Goal: Transaction & Acquisition: Purchase product/service

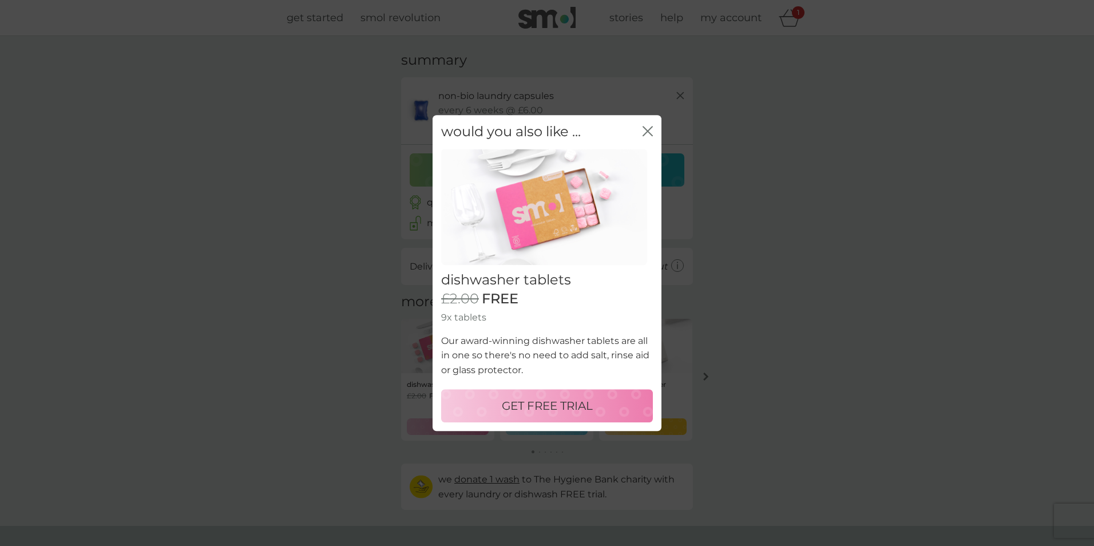
click at [653, 132] on div "would you also like ... close" at bounding box center [546, 132] width 229 height 34
click at [647, 131] on icon "close" at bounding box center [645, 130] width 5 height 9
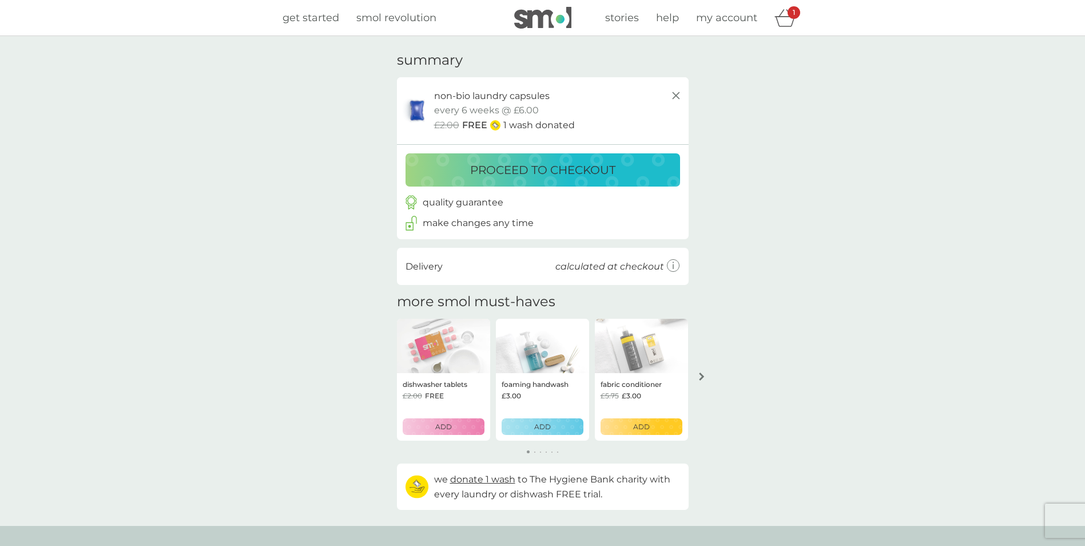
click at [617, 170] on div "proceed to checkout" at bounding box center [543, 170] width 252 height 18
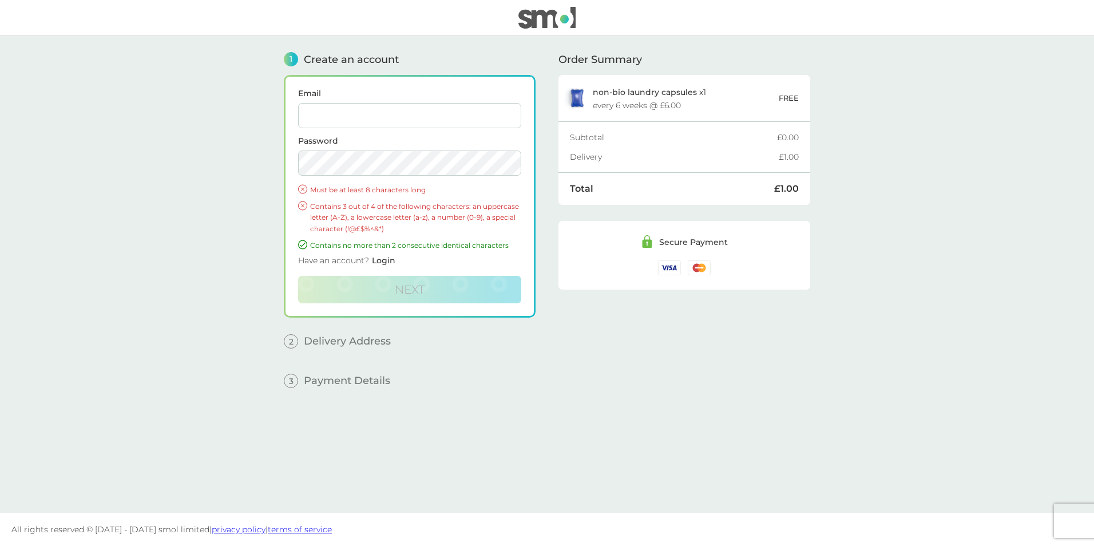
click at [434, 116] on input "Email" at bounding box center [409, 115] width 223 height 25
type input "gardner55emma@gmail.com"
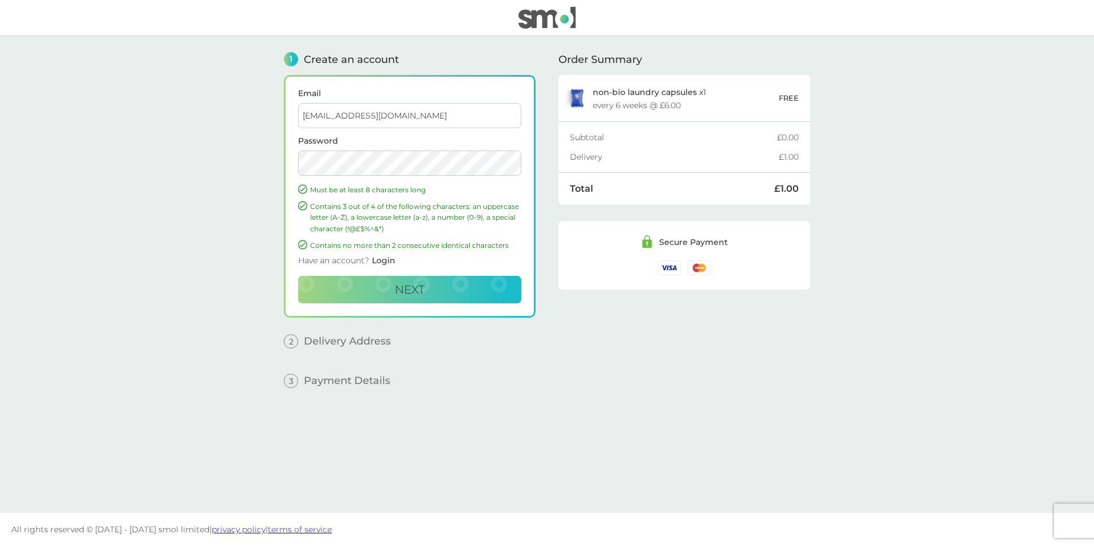
click at [410, 272] on div "Have an account? Login" at bounding box center [409, 263] width 223 height 25
click at [414, 284] on span "Next" at bounding box center [410, 290] width 30 height 14
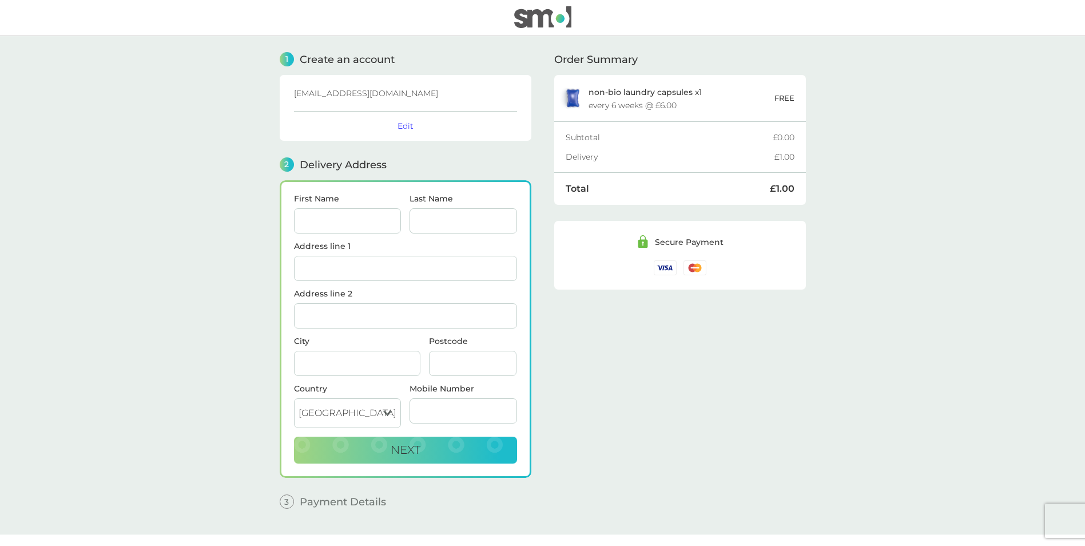
scroll to position [22, 0]
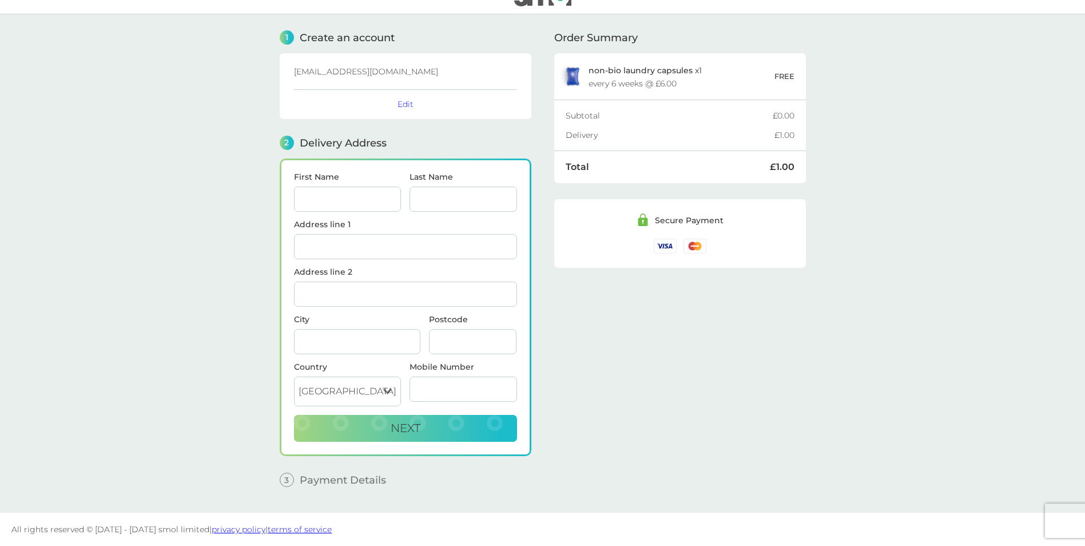
click at [356, 203] on input "First Name" at bounding box center [348, 198] width 108 height 25
type input "[PERSON_NAME]"
type input "1A Gordon Road sou"
type input "[STREET_ADDRESS][PERSON_NAME]"
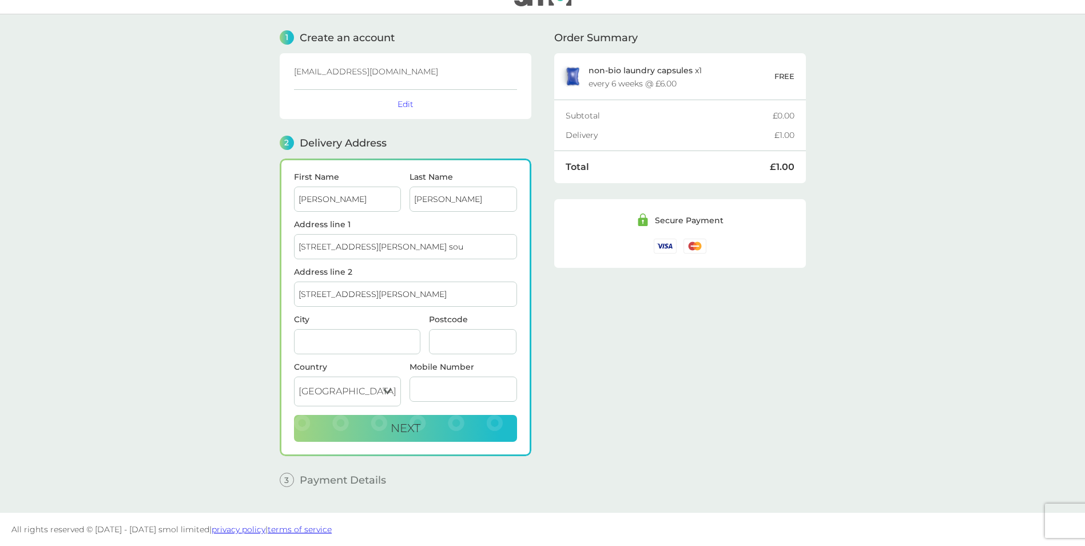
type input "Southend-on-Sea"
type input "Ss11nj"
type input "07495266040"
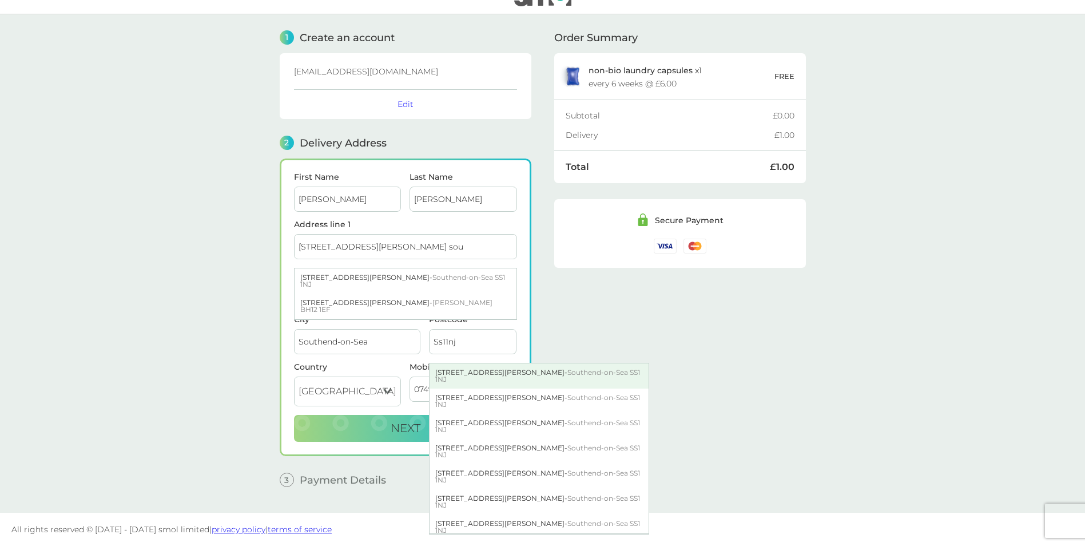
click at [493, 374] on div "1A Gordon Road - Southend-on-Sea SS1 1NJ" at bounding box center [539, 375] width 219 height 25
type input "[STREET_ADDRESS][PERSON_NAME]"
type input "SS1 1NJ"
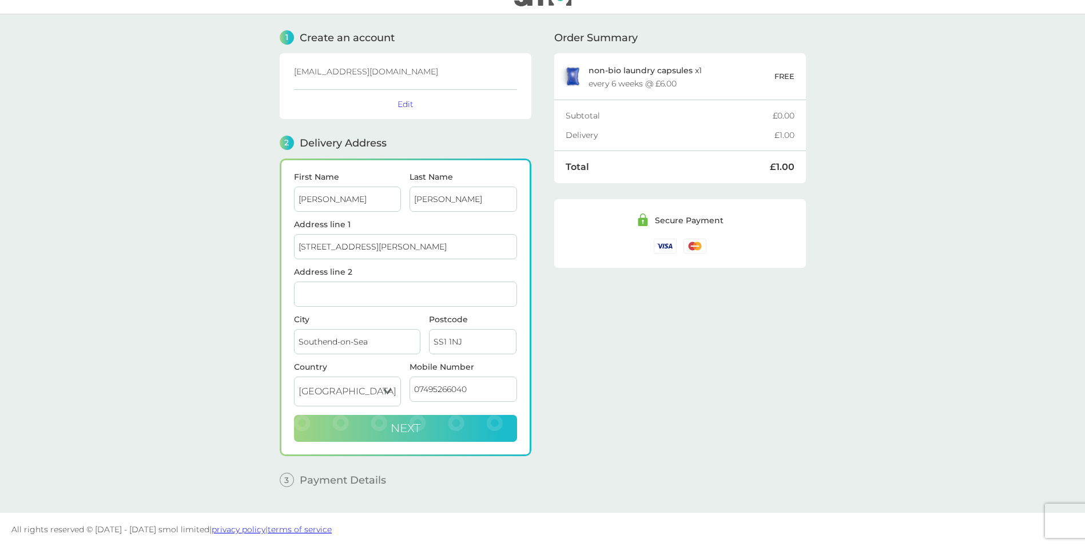
click at [460, 423] on button "Next" at bounding box center [405, 428] width 223 height 27
checkbox input "true"
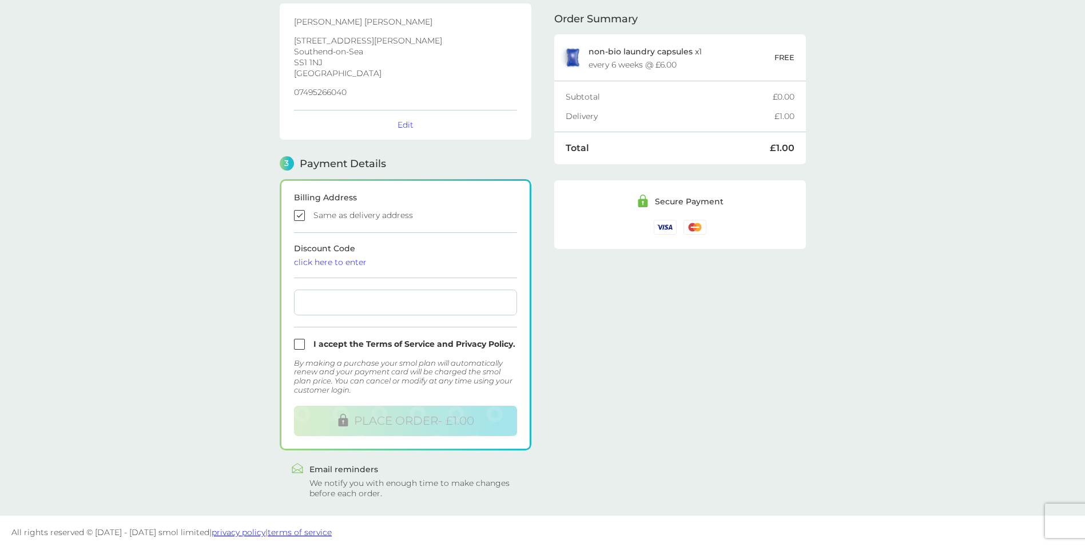
scroll to position [180, 0]
click at [398, 294] on div at bounding box center [405, 300] width 223 height 26
click at [296, 342] on input "checkbox" at bounding box center [405, 341] width 223 height 11
checkbox input "true"
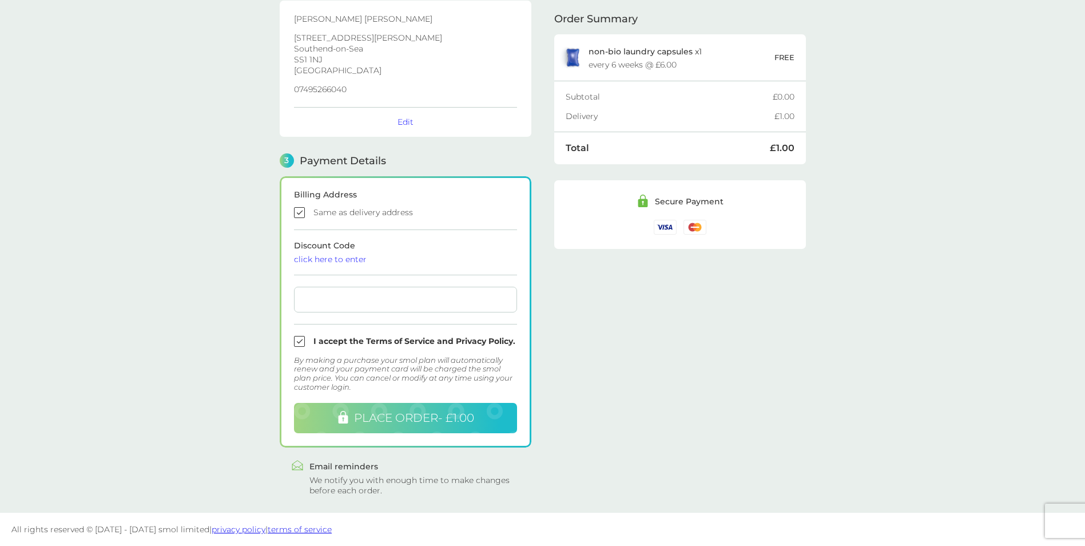
click at [446, 414] on span "PLACE ORDER - £1.00" at bounding box center [414, 418] width 120 height 14
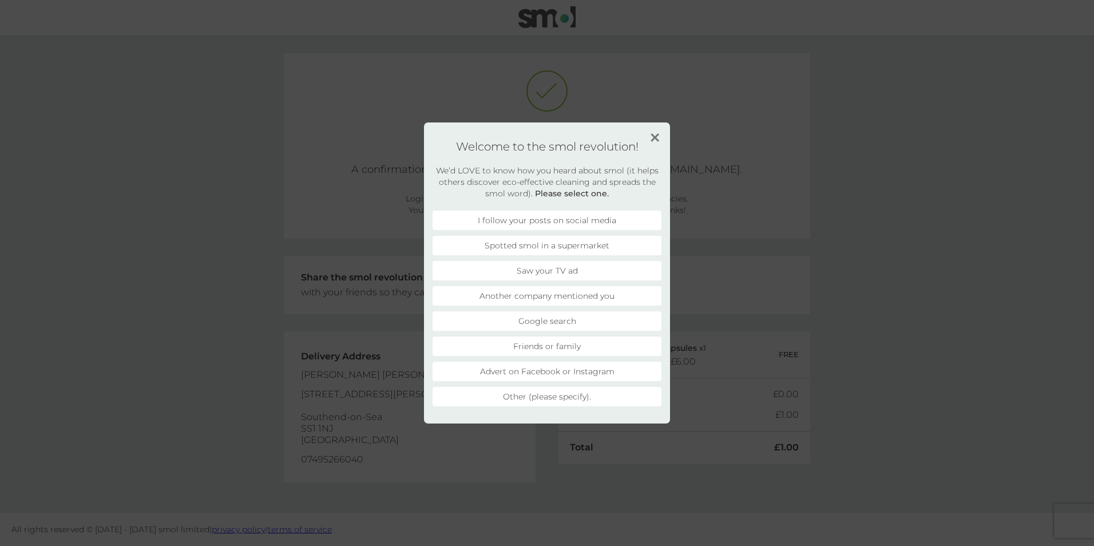
click at [653, 140] on img at bounding box center [654, 137] width 9 height 9
